Goal: Task Accomplishment & Management: Use online tool/utility

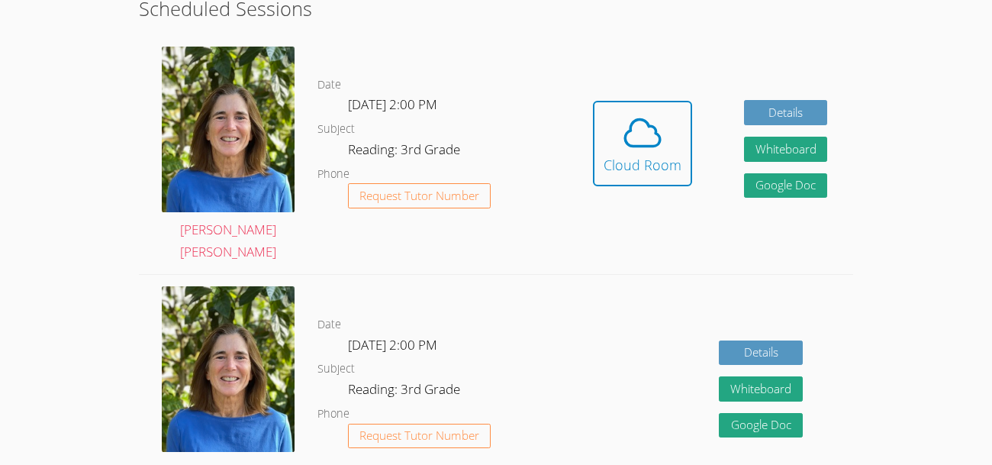
scroll to position [442, 0]
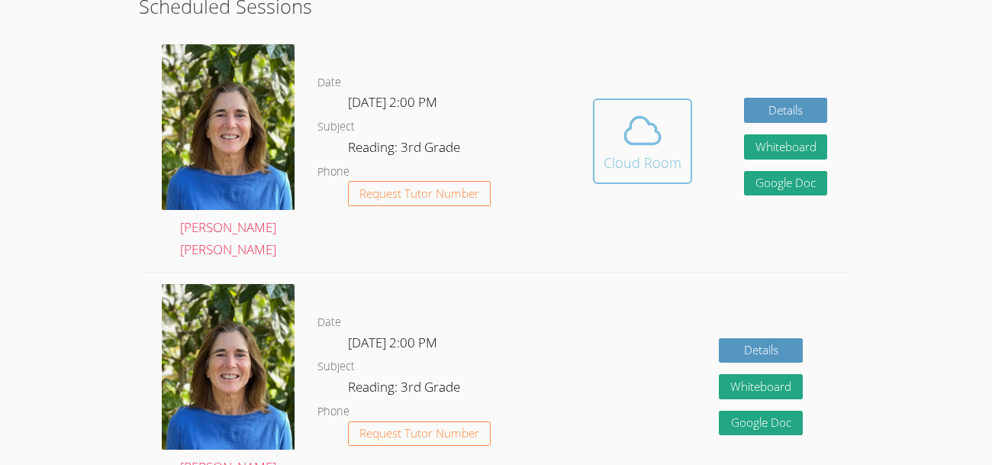
click at [612, 115] on span at bounding box center [642, 130] width 78 height 43
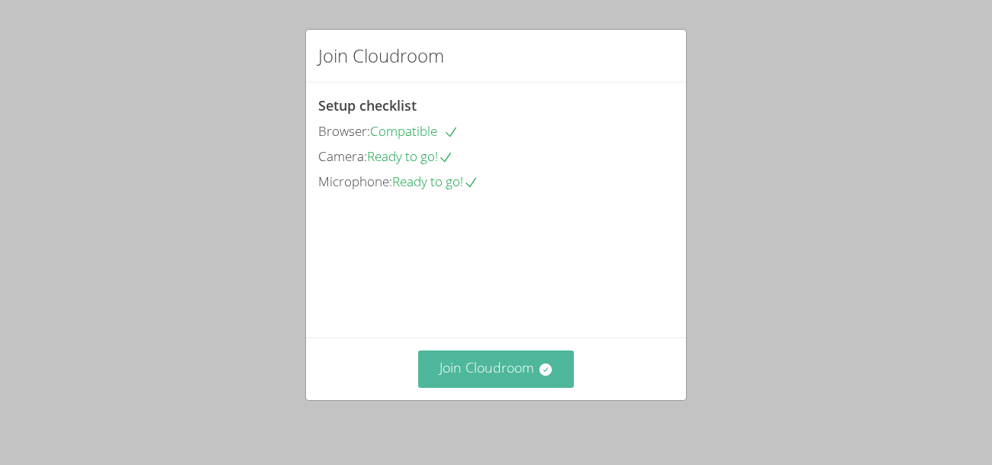
click at [456, 357] on button "Join Cloudroom" at bounding box center [496, 368] width 156 height 37
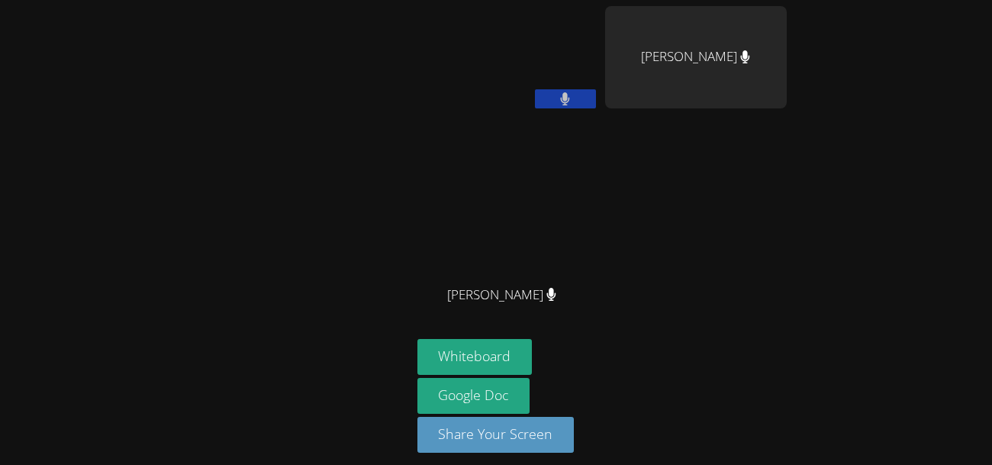
click at [556, 90] on button at bounding box center [565, 98] width 61 height 19
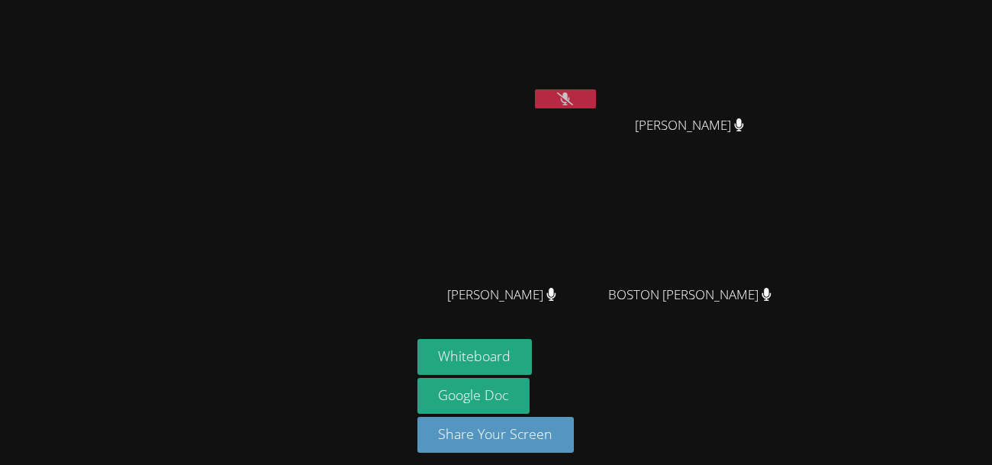
click at [568, 87] on video at bounding box center [508, 57] width 182 height 102
click at [573, 110] on div at bounding box center [565, 100] width 61 height 23
click at [570, 102] on icon at bounding box center [565, 98] width 16 height 13
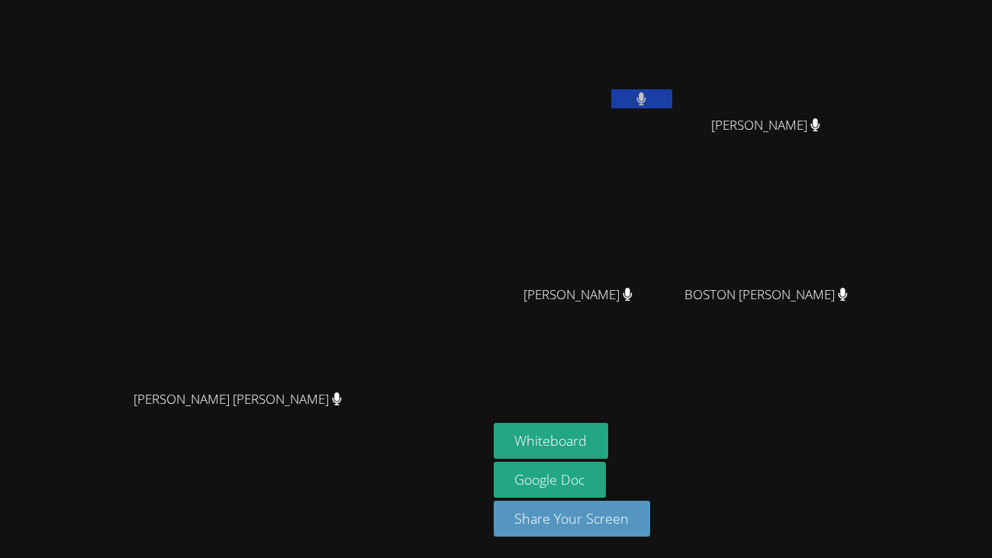
click at [358, 211] on video at bounding box center [243, 247] width 229 height 267
click at [609, 447] on button "Whiteboard" at bounding box center [551, 441] width 115 height 36
click at [672, 105] on button at bounding box center [641, 98] width 61 height 19
click at [675, 265] on video at bounding box center [585, 226] width 182 height 102
click at [675, 268] on video at bounding box center [585, 226] width 182 height 102
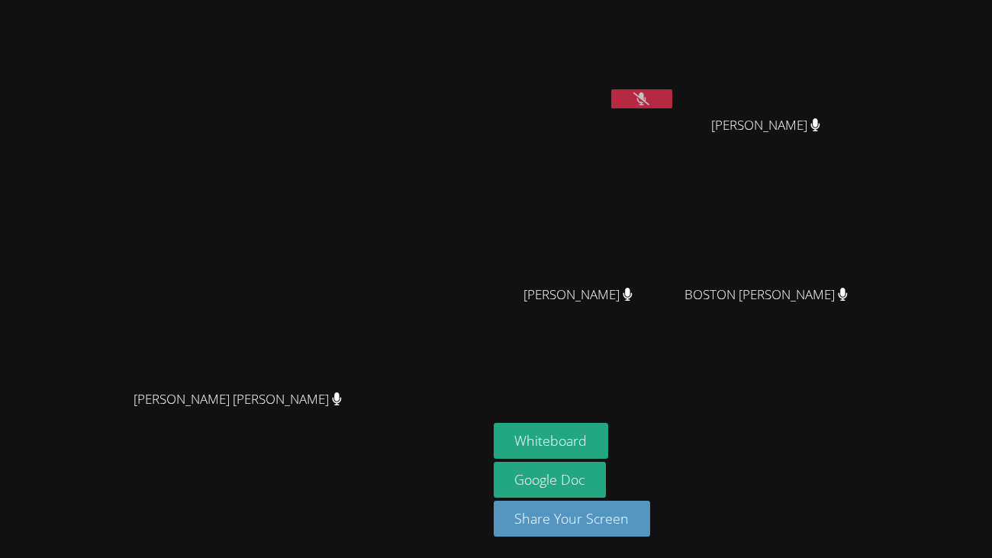
click at [675, 268] on video at bounding box center [585, 226] width 182 height 102
click at [609, 435] on button "Whiteboard" at bounding box center [551, 441] width 115 height 36
click at [646, 104] on icon at bounding box center [641, 98] width 10 height 13
